Goal: Task Accomplishment & Management: Manage account settings

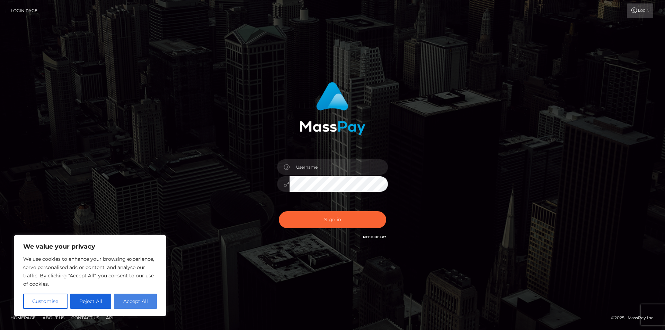
click at [134, 303] on button "Accept All" at bounding box center [135, 301] width 43 height 15
checkbox input "true"
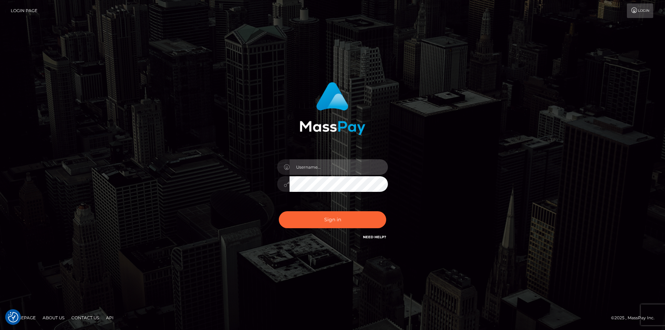
click at [320, 166] on input "text" at bounding box center [339, 167] width 98 height 16
type input "Tatiana Shatilova"
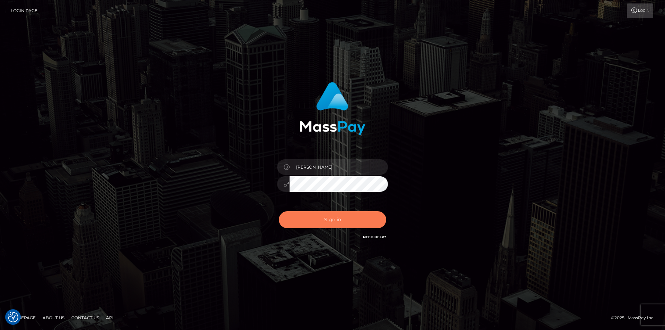
click at [314, 219] on button "Sign in" at bounding box center [332, 219] width 107 height 17
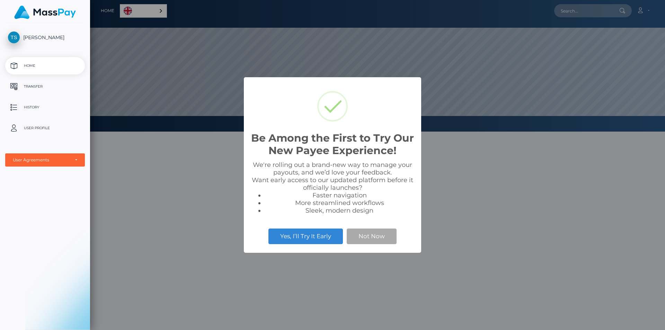
scroll to position [132, 575]
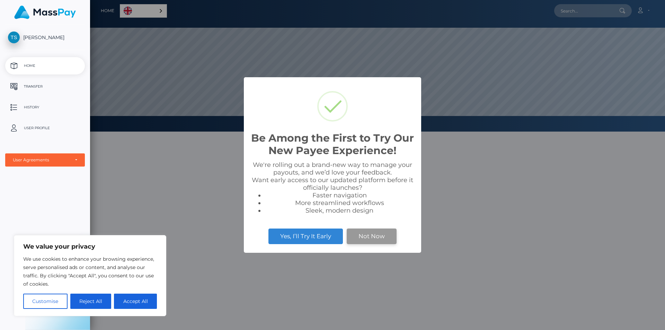
click at [377, 244] on button "Not Now" at bounding box center [372, 236] width 50 height 15
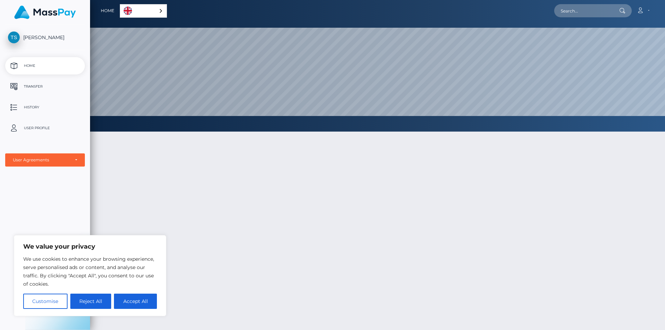
click at [294, 250] on div at bounding box center [377, 265] width 575 height 288
click at [108, 301] on button "Reject All" at bounding box center [90, 301] width 41 height 15
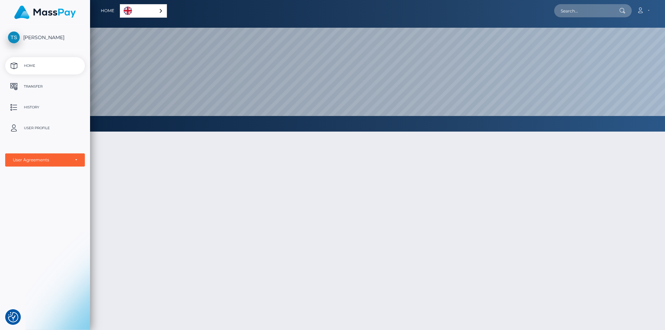
click at [157, 10] on div "English" at bounding box center [143, 11] width 47 height 14
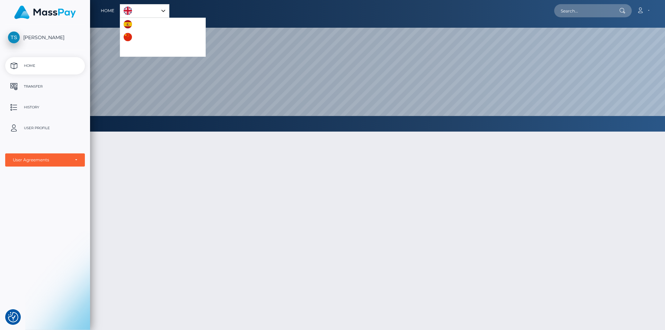
click at [238, 216] on div at bounding box center [377, 265] width 575 height 288
click at [35, 92] on p "Transfer" at bounding box center [45, 86] width 74 height 10
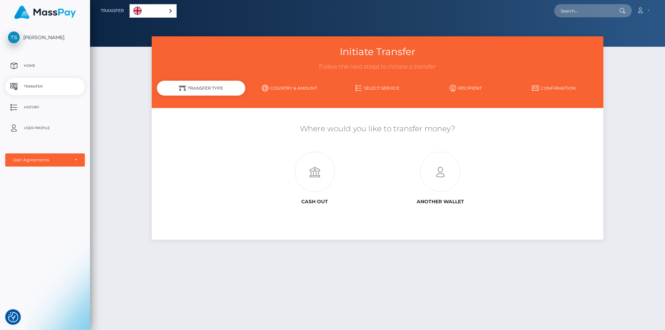
click at [312, 88] on link "Country & Amount" at bounding box center [289, 88] width 88 height 12
click at [641, 16] on link "Account" at bounding box center [643, 10] width 20 height 15
click at [32, 73] on link "Home" at bounding box center [45, 65] width 80 height 17
click at [39, 109] on p "History" at bounding box center [45, 107] width 74 height 10
click at [54, 37] on span "[PERSON_NAME]" at bounding box center [45, 37] width 80 height 6
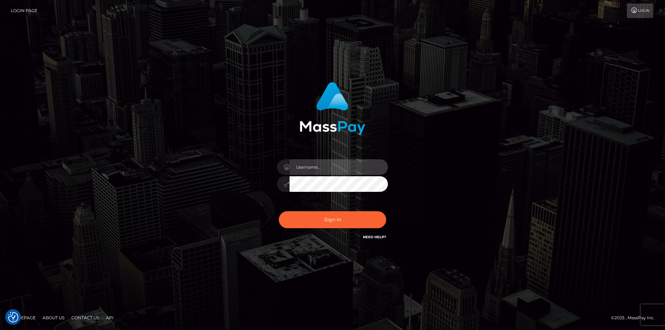
click at [339, 162] on input "text" at bounding box center [339, 167] width 98 height 16
type input "Tatiana Shatilova"
click at [337, 164] on input "Tatiana Shatilova" at bounding box center [339, 167] width 98 height 16
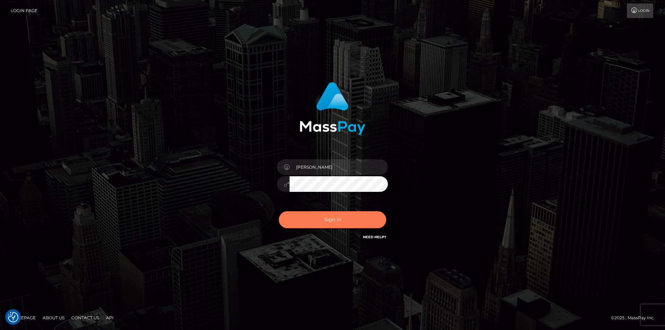
click at [324, 223] on button "Sign in" at bounding box center [332, 219] width 107 height 17
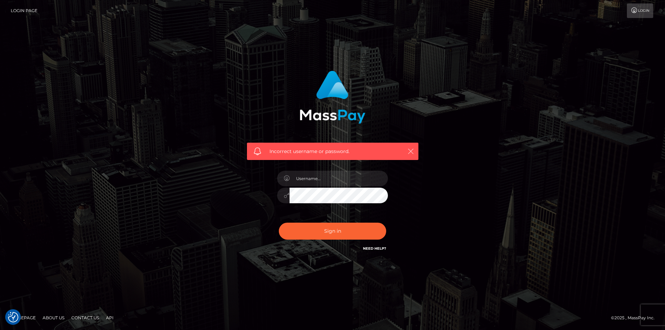
click at [411, 151] on icon "button" at bounding box center [410, 151] width 7 height 7
click at [637, 11] on link "Login" at bounding box center [640, 10] width 26 height 15
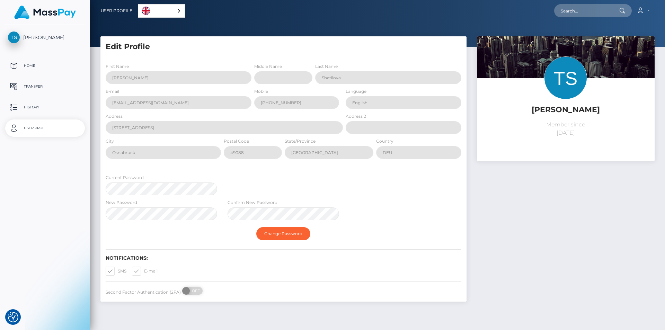
select select
click at [118, 274] on span at bounding box center [118, 271] width 0 height 5
click at [118, 271] on input "SMS" at bounding box center [120, 269] width 5 height 5
checkbox input "false"
click at [48, 38] on span "[PERSON_NAME]" at bounding box center [45, 37] width 80 height 6
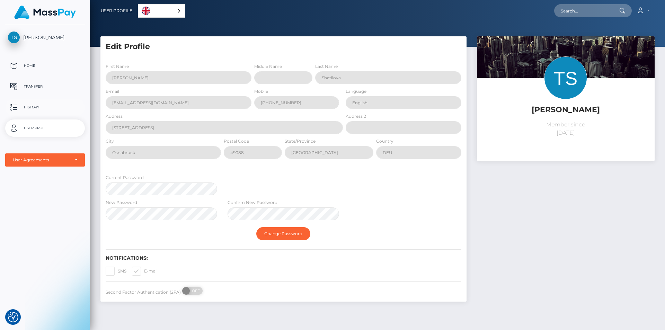
click at [39, 109] on p "History" at bounding box center [45, 107] width 74 height 10
click at [39, 85] on p "Transfer" at bounding box center [45, 86] width 74 height 10
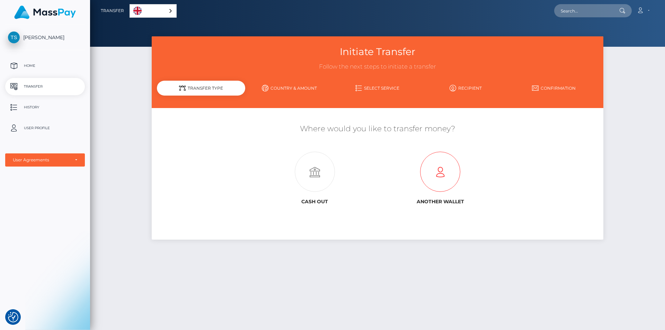
click at [457, 174] on icon at bounding box center [440, 172] width 125 height 40
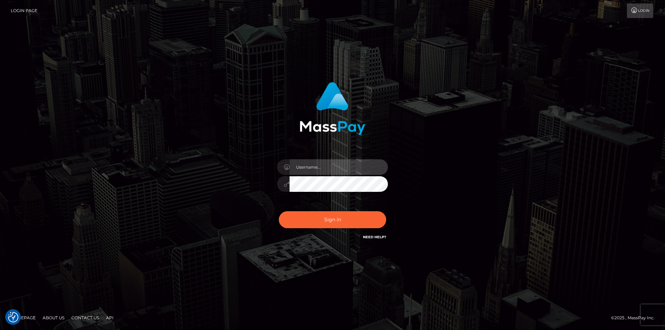
click at [350, 167] on input "text" at bounding box center [339, 167] width 98 height 16
type input "[EMAIL_ADDRESS][DOMAIN_NAME]"
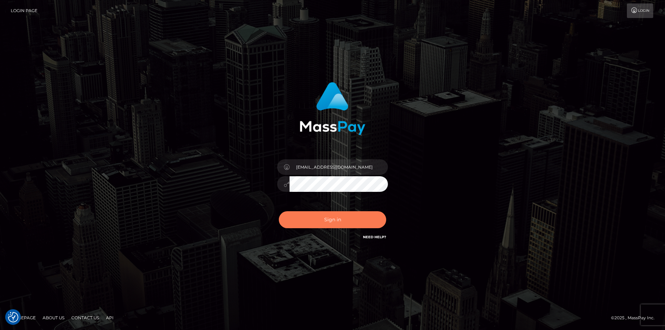
click at [326, 224] on button "Sign in" at bounding box center [332, 219] width 107 height 17
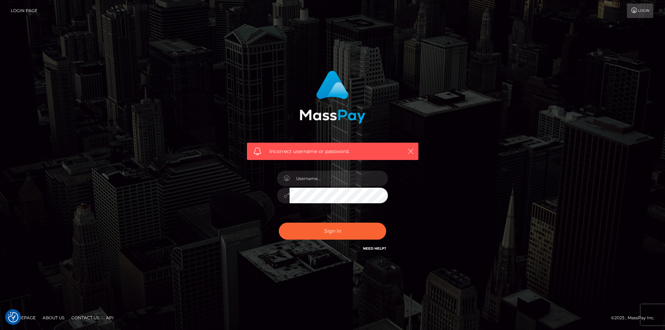
click at [407, 151] on icon "button" at bounding box center [410, 151] width 7 height 7
click at [413, 150] on icon "button" at bounding box center [410, 151] width 7 height 7
click at [640, 7] on link "Login" at bounding box center [640, 10] width 26 height 15
